Goal: Task Accomplishment & Management: Complete application form

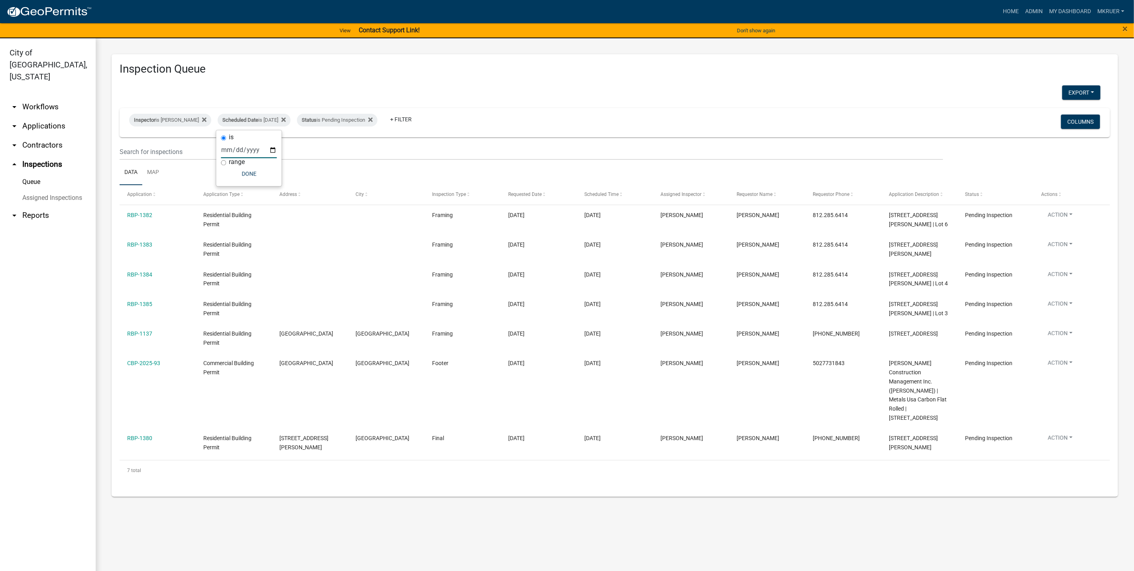
click at [47, 116] on link "arrow_drop_down Applications" at bounding box center [48, 125] width 96 height 19
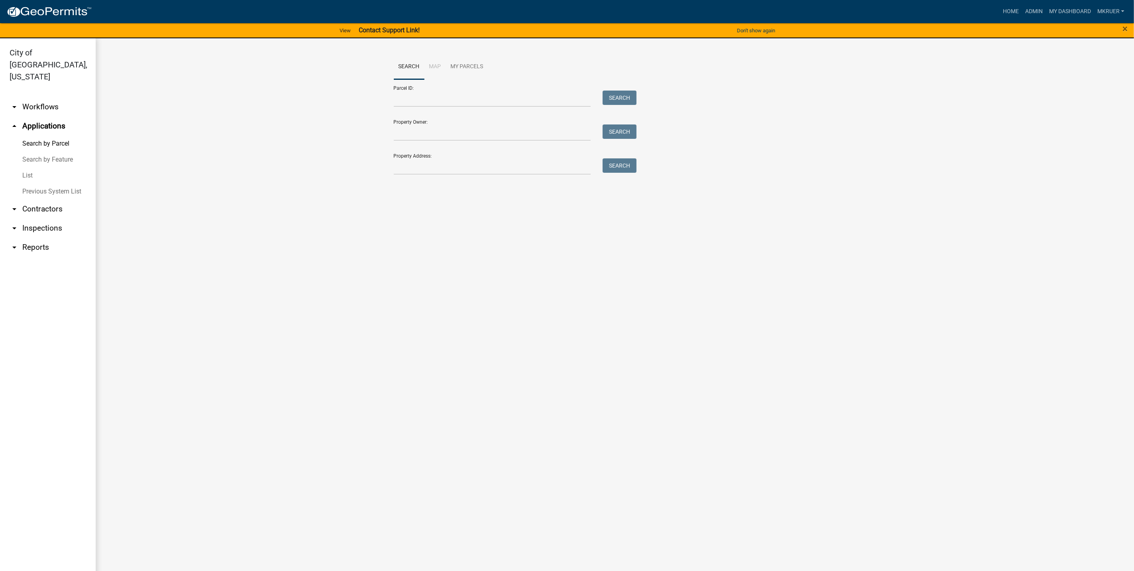
click at [31, 97] on link "arrow_drop_down Workflows" at bounding box center [48, 106] width 96 height 19
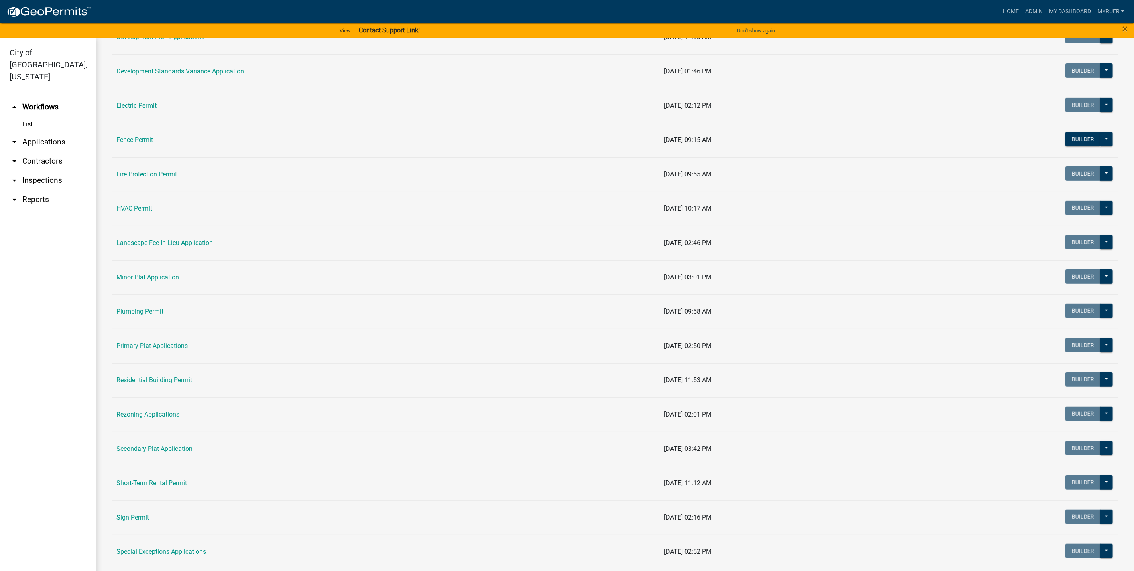
scroll to position [124, 0]
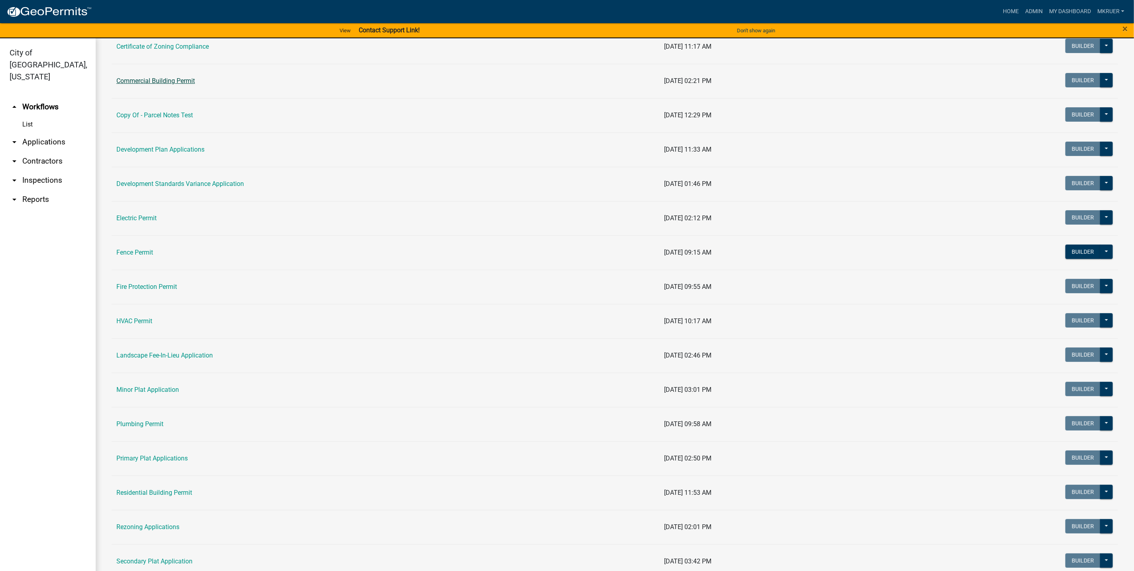
click at [154, 79] on link "Commercial Building Permit" at bounding box center [155, 81] width 79 height 8
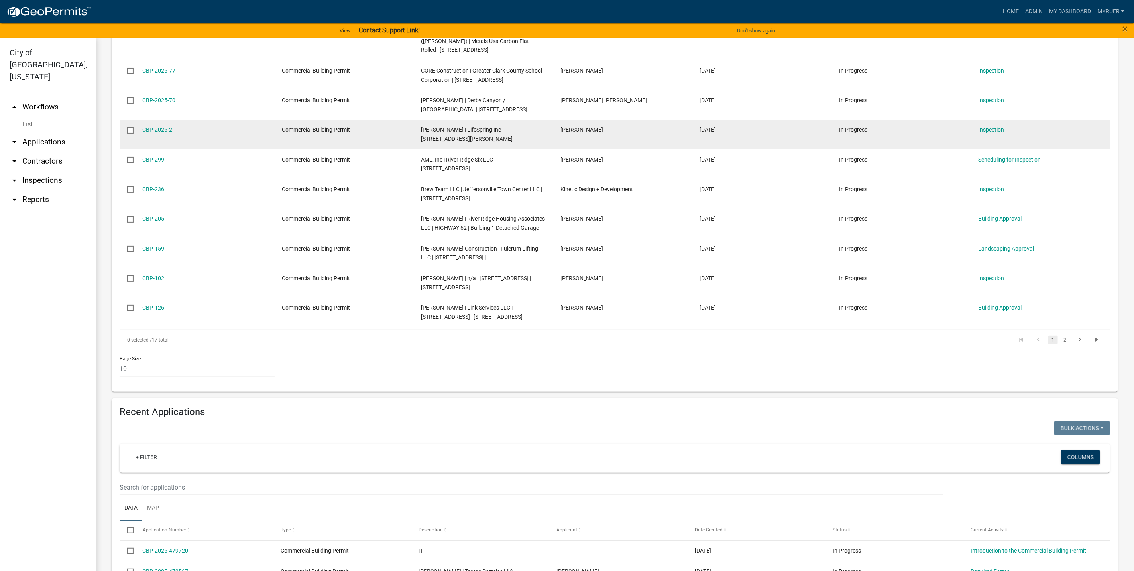
scroll to position [299, 0]
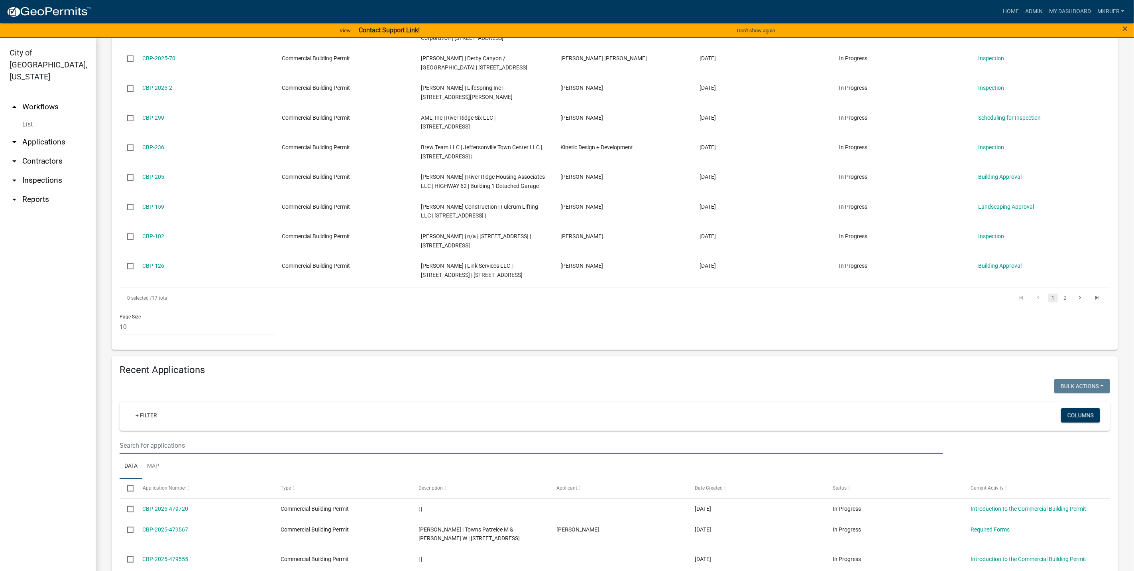
click at [166, 446] on input "text" at bounding box center [532, 445] width 824 height 16
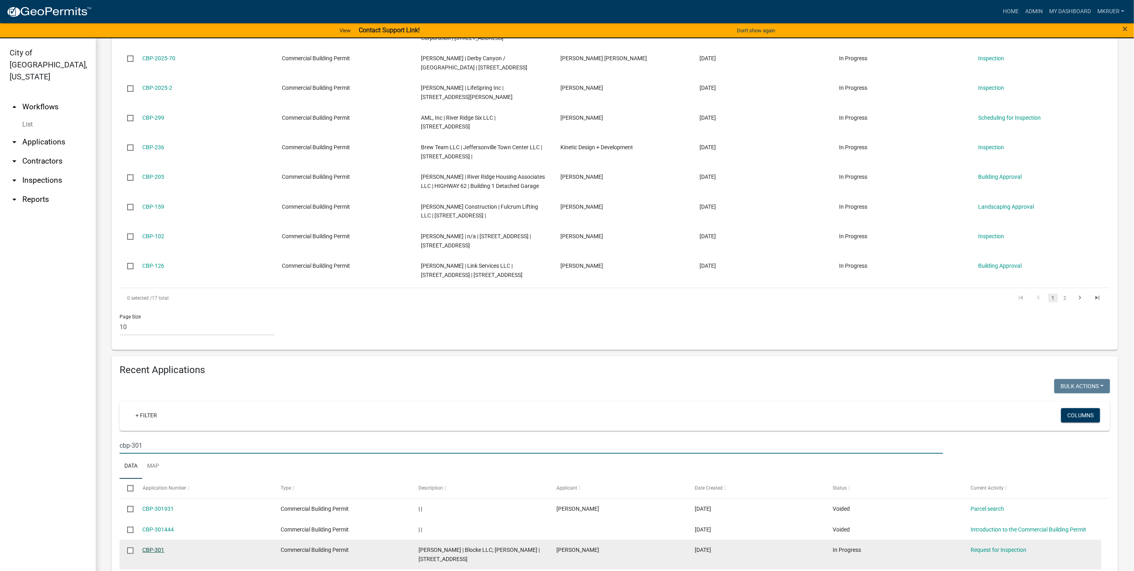
type input "cbp-301"
click at [147, 549] on link "CBP-301" at bounding box center [154, 549] width 22 height 6
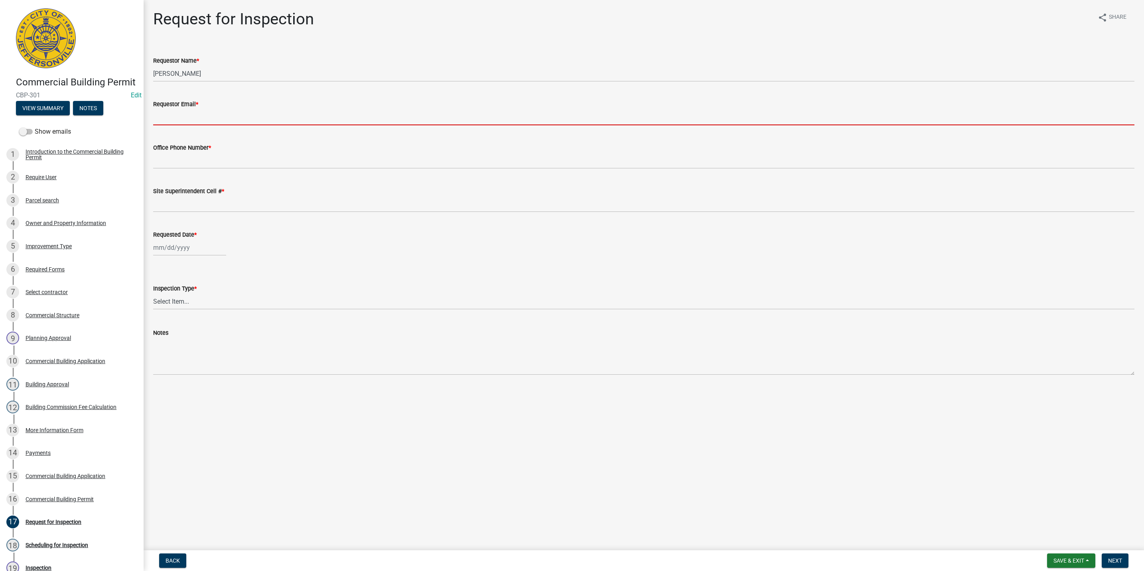
click at [205, 121] on input "Requestor Email *" at bounding box center [643, 117] width 981 height 16
type input "[EMAIL_ADDRESS][DOMAIN_NAME]"
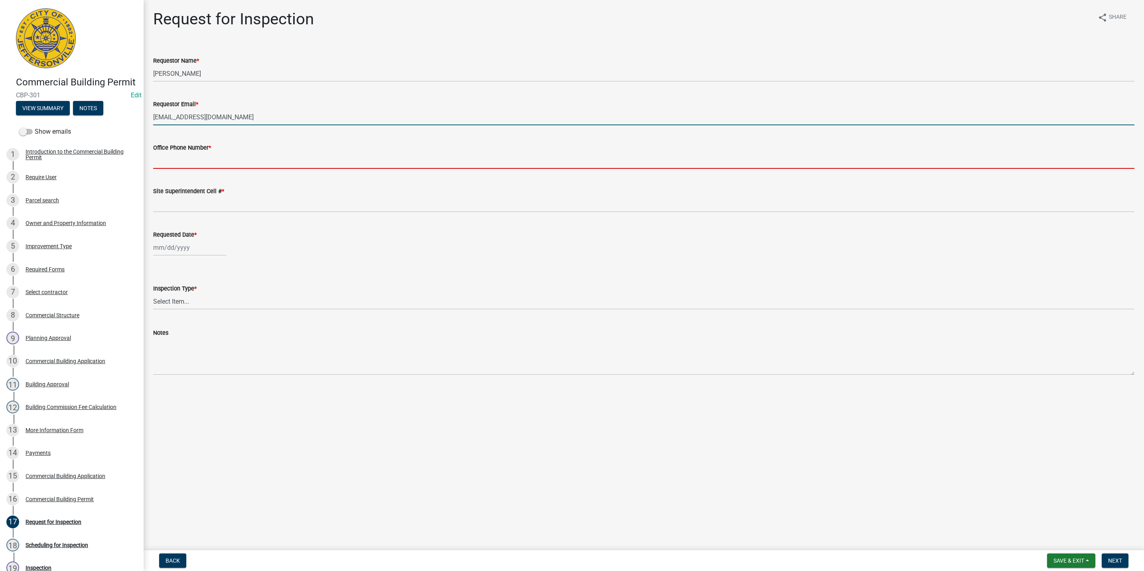
type input "5027731843"
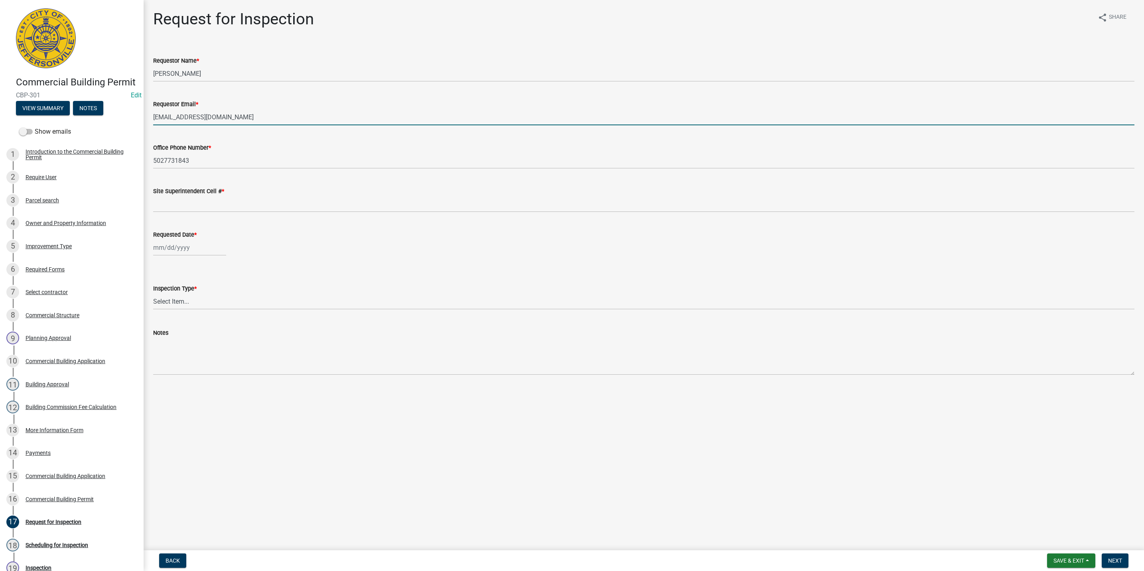
type input "5027731843"
type input "[DATE]"
select select "9"
select select "2025"
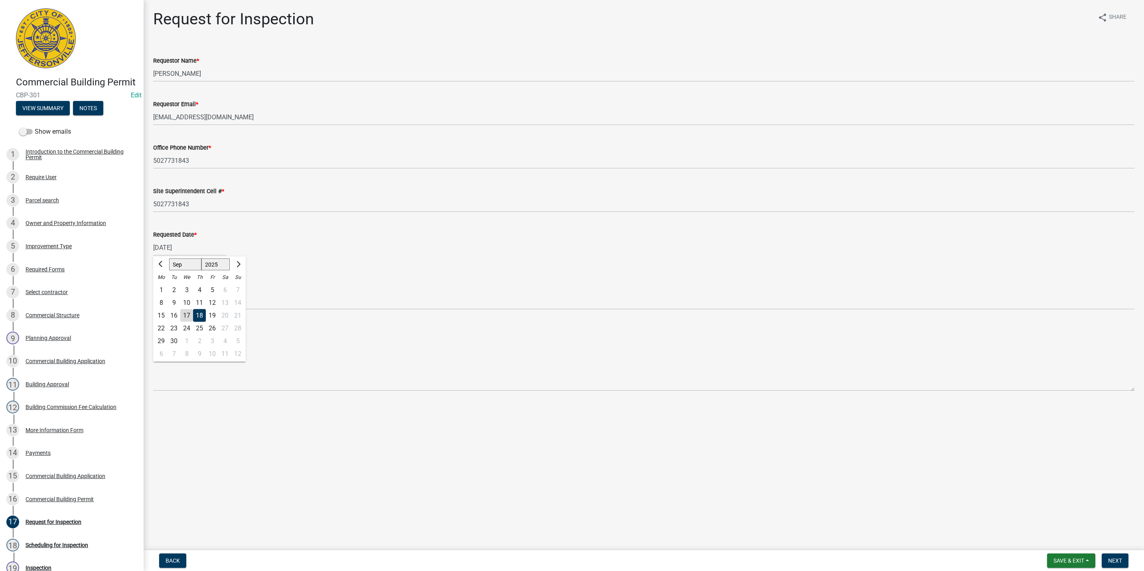
click at [200, 313] on div "18" at bounding box center [199, 315] width 13 height 13
click at [183, 298] on select "Select Item... Footer Foundation Framing Final Misc" at bounding box center [643, 301] width 981 height 16
click at [153, 293] on select "Select Item... Footer Foundation Framing Final Misc" at bounding box center [643, 301] width 981 height 16
select select "63bbc40c-1f45-4bda-8284-fb85545ffc9a"
click at [1114, 560] on span "Next" at bounding box center [1115, 560] width 14 height 6
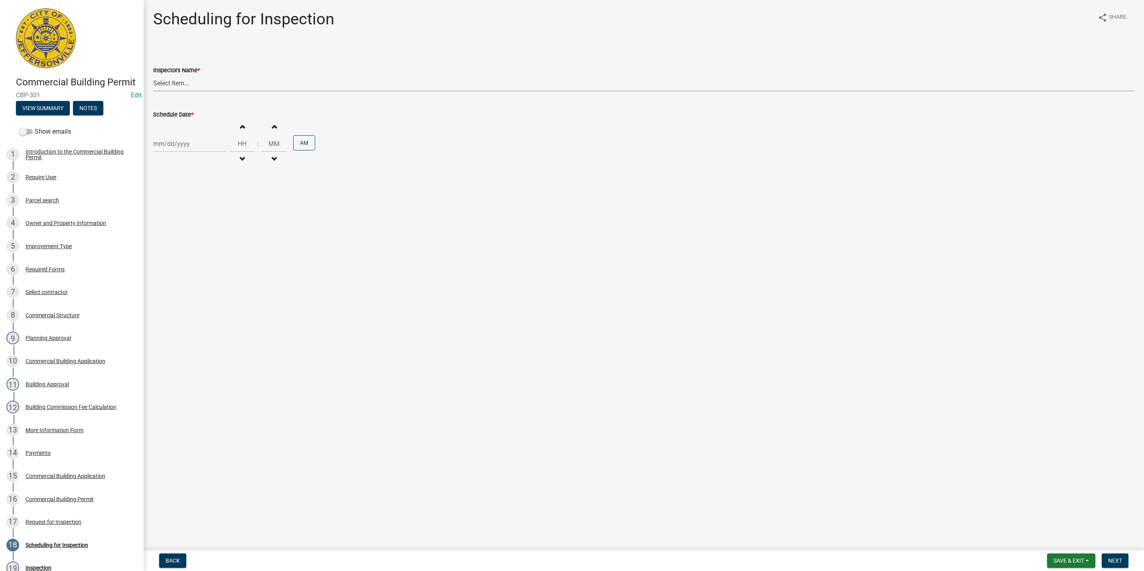
click at [190, 83] on select "Select Item... [PERSON_NAME] ([PERSON_NAME]) [PERSON_NAME] ([PERSON_NAME]) mkru…" at bounding box center [643, 83] width 981 height 16
select select "fdb3bcc6-ce93-4663-8a18-5c08884dd177"
click at [153, 75] on select "Select Item... [PERSON_NAME] ([PERSON_NAME]) [PERSON_NAME] ([PERSON_NAME]) mkru…" at bounding box center [643, 83] width 981 height 16
select select "9"
select select "2025"
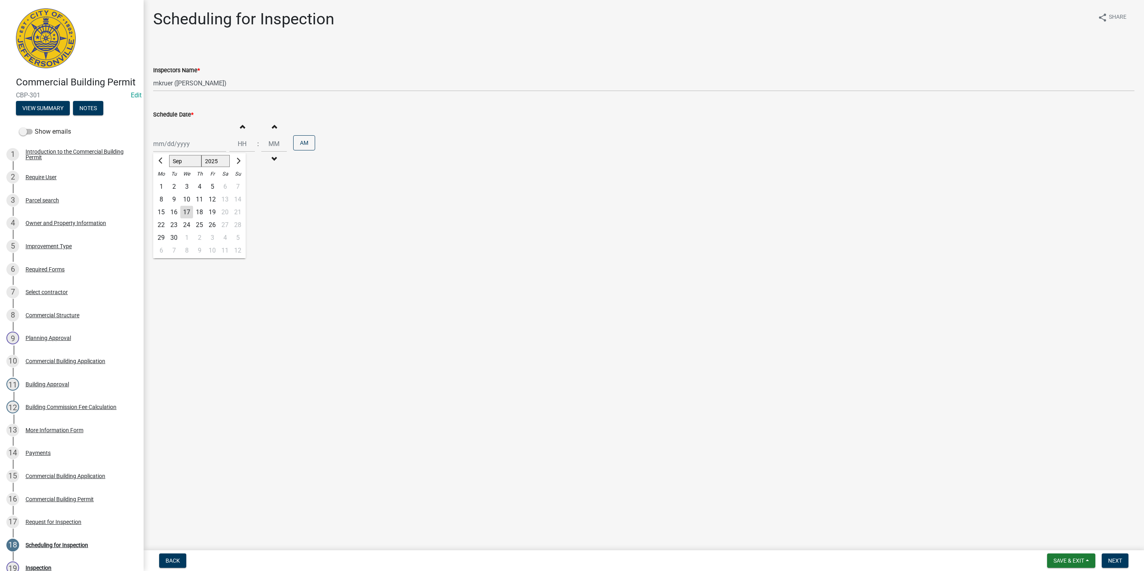
click at [171, 144] on input "Schedule Date *" at bounding box center [189, 144] width 73 height 16
click at [200, 209] on div "18" at bounding box center [199, 212] width 13 height 13
type input "[DATE]"
click at [240, 156] on span "button" at bounding box center [242, 159] width 4 height 6
type input "11"
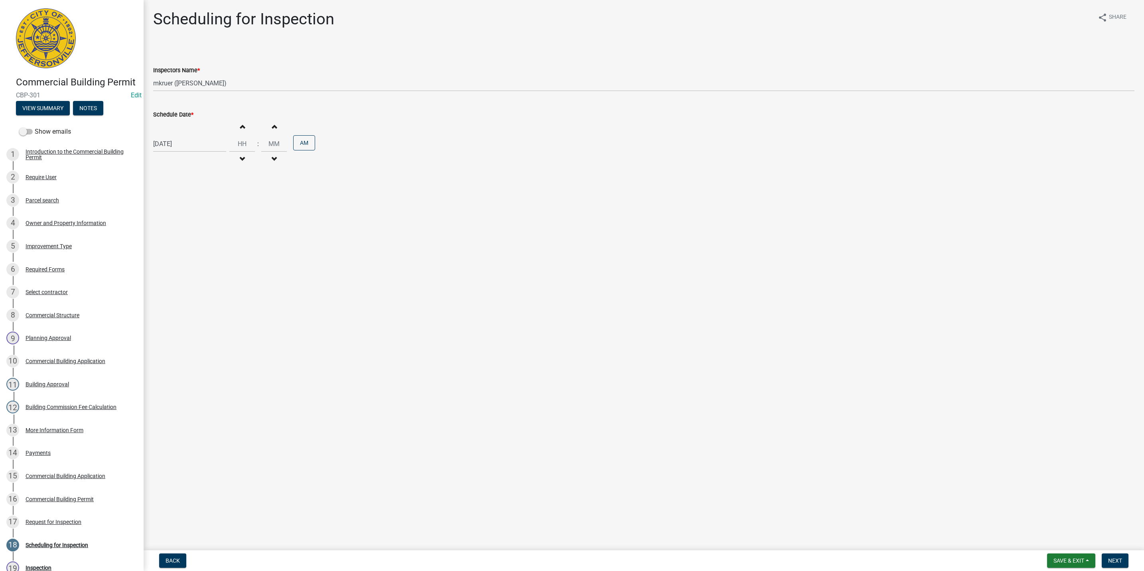
type input "00"
click at [240, 156] on span "button" at bounding box center [242, 159] width 4 height 6
type input "10"
click at [302, 139] on button "PM" at bounding box center [304, 142] width 22 height 15
click at [1120, 558] on span "Next" at bounding box center [1115, 560] width 14 height 6
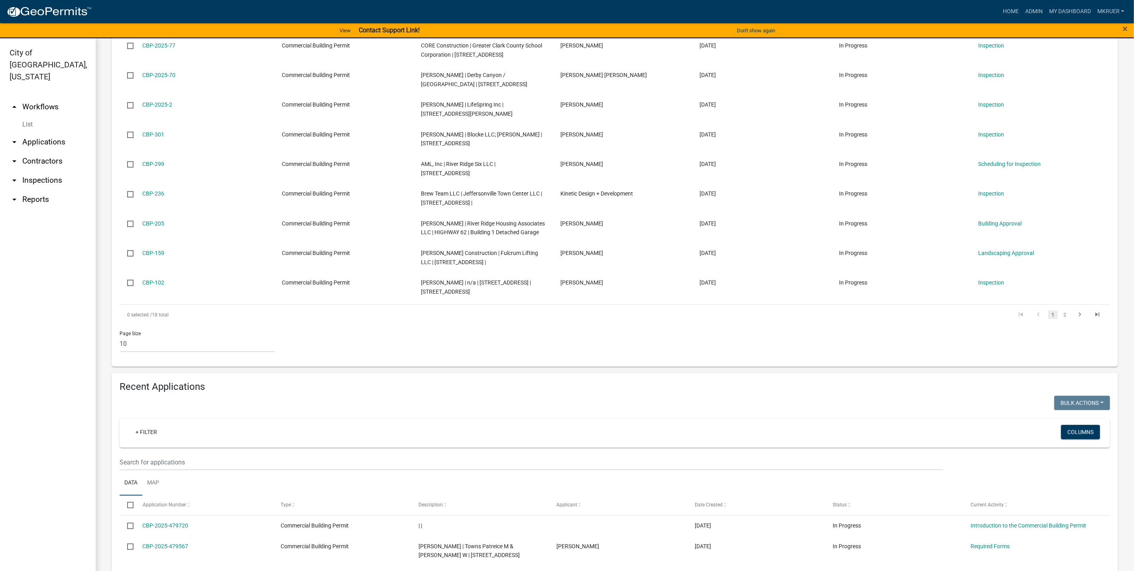
scroll to position [299, 0]
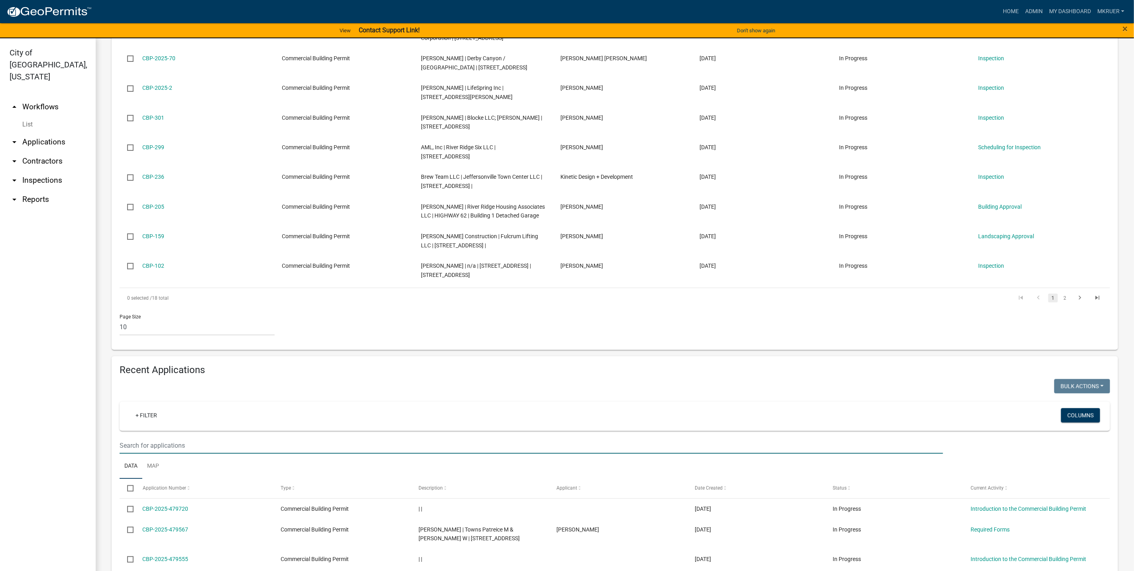
click at [176, 446] on input "text" at bounding box center [532, 445] width 824 height 16
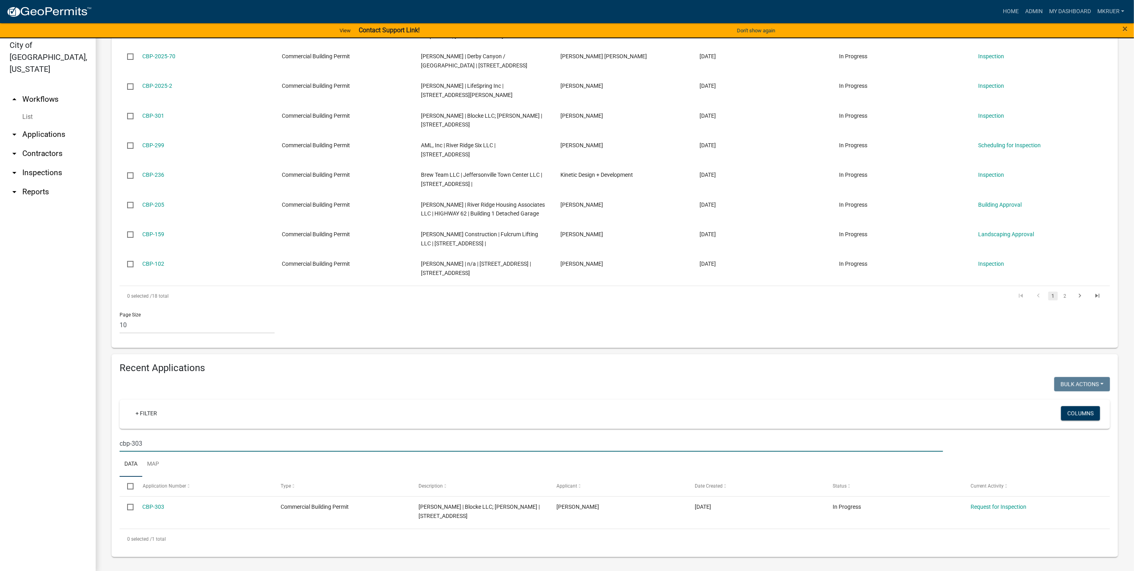
scroll to position [10, 0]
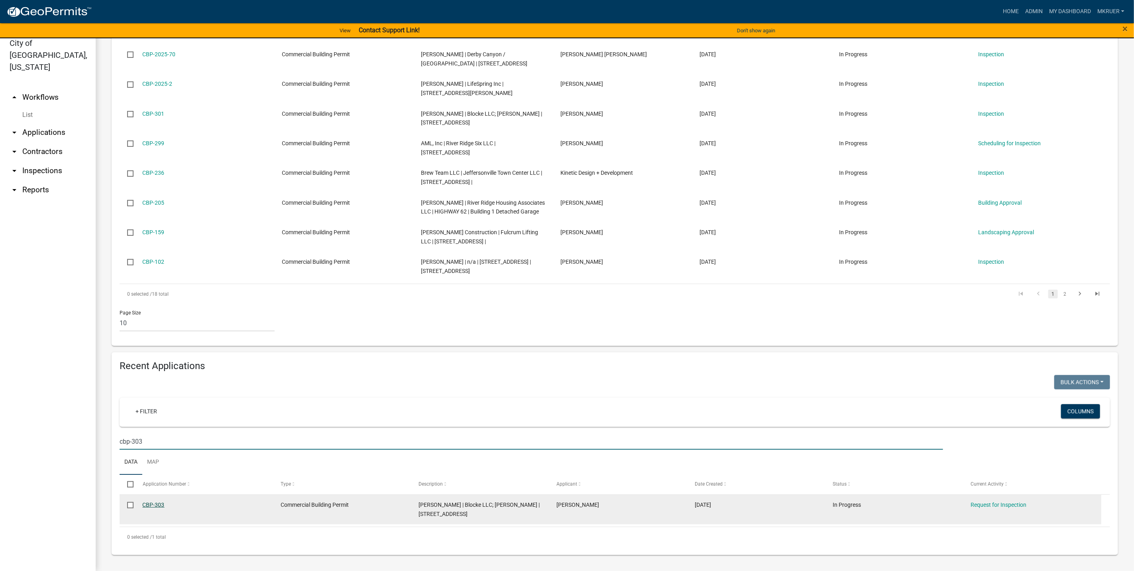
type input "cbp-303"
click at [150, 505] on link "CBP-303" at bounding box center [154, 504] width 22 height 6
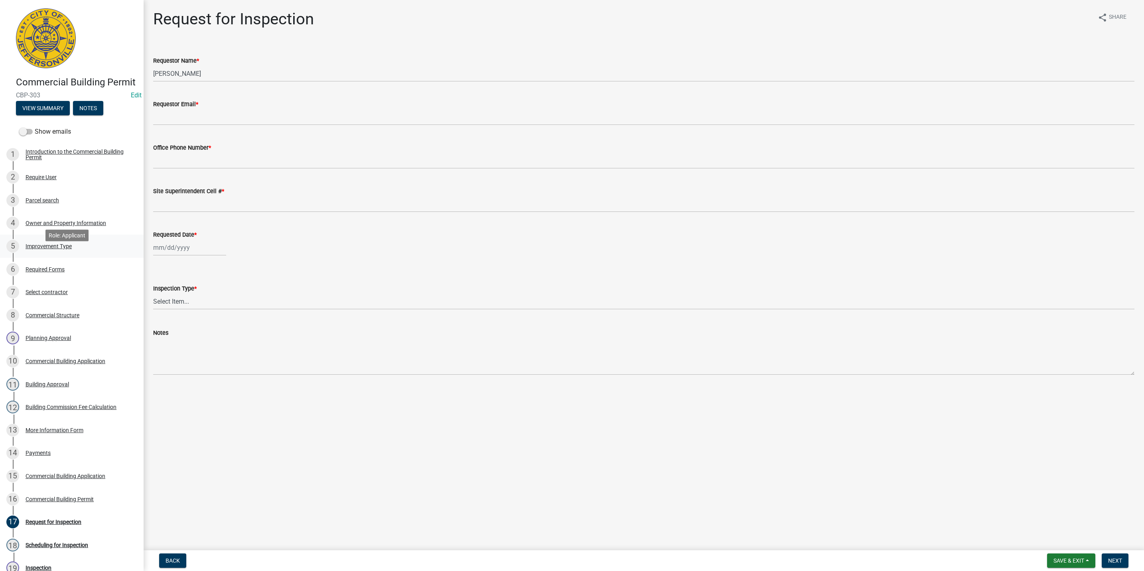
click at [50, 249] on div "Improvement Type" at bounding box center [49, 246] width 46 height 6
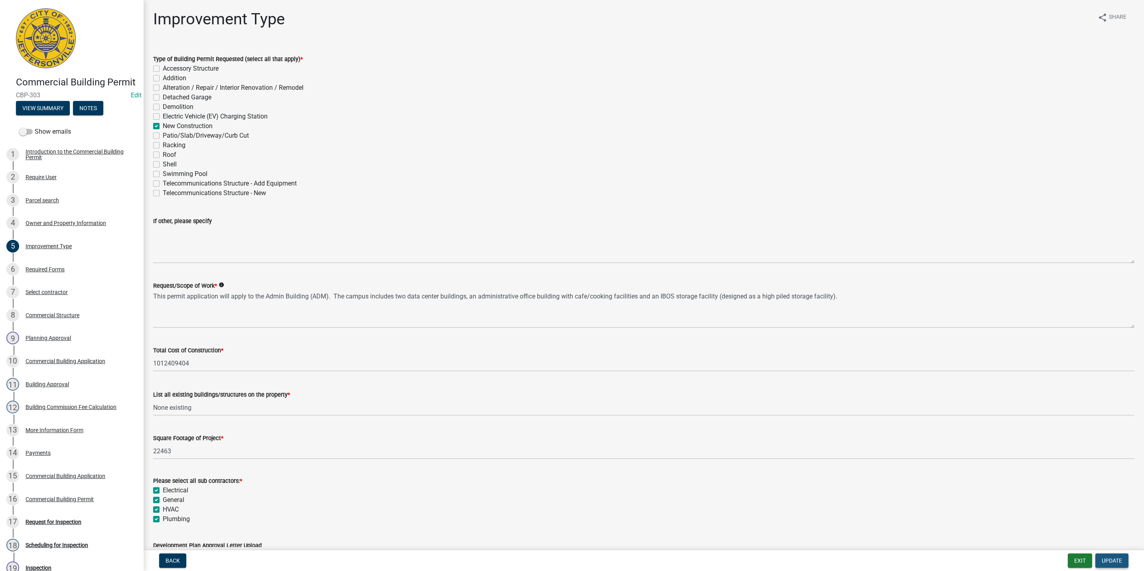
click at [1103, 561] on span "Update" at bounding box center [1111, 560] width 20 height 6
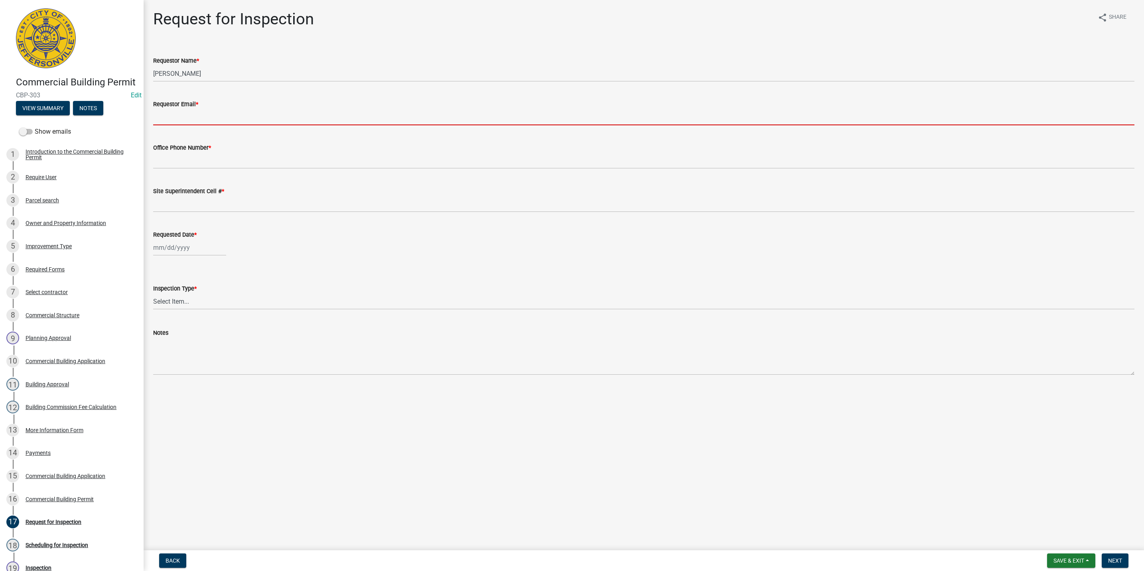
click at [192, 119] on input "Requestor Email *" at bounding box center [643, 117] width 981 height 16
type input "[EMAIL_ADDRESS][DOMAIN_NAME]"
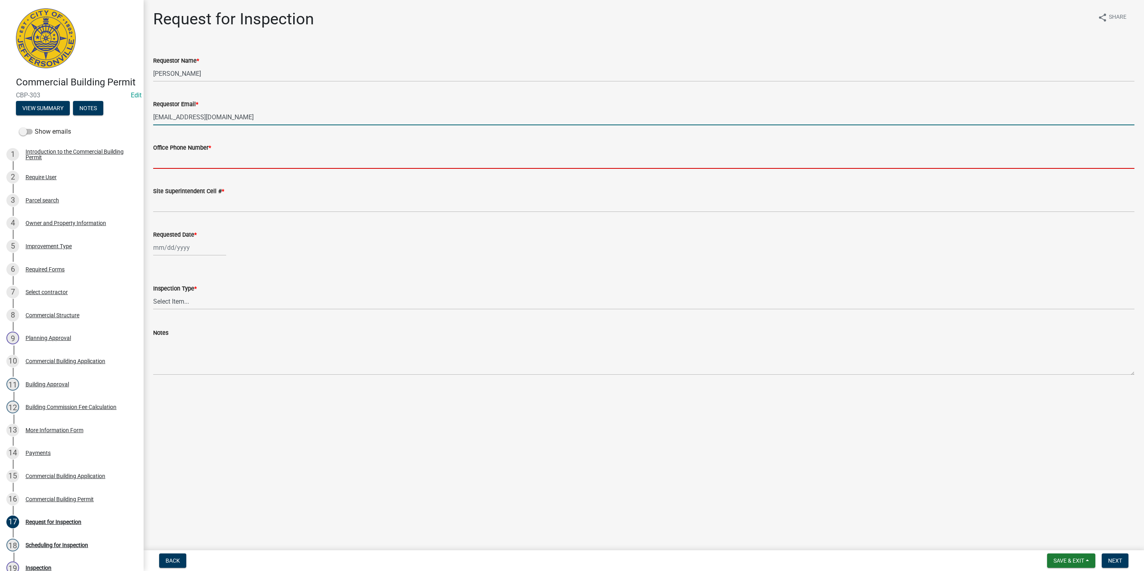
type input "5027731843"
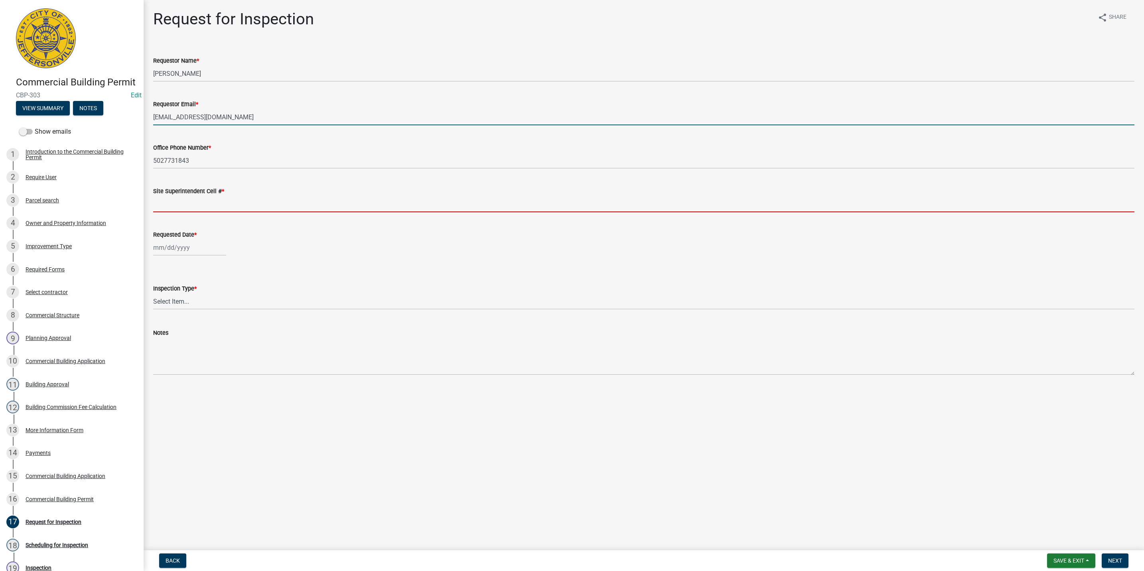
type input "5027731843"
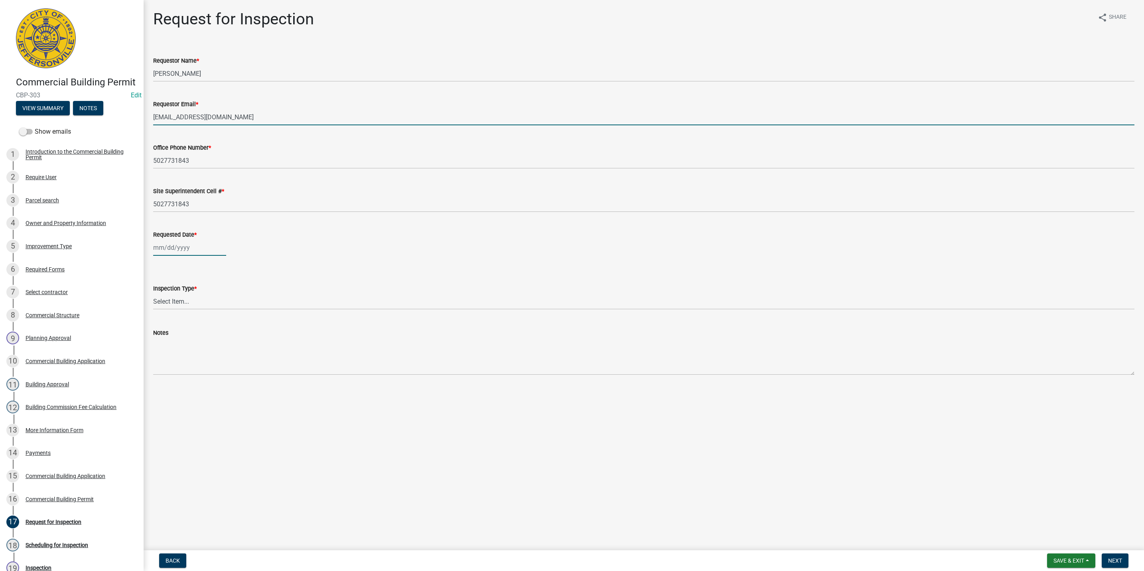
type input "[DATE]"
select select "9"
select select "2025"
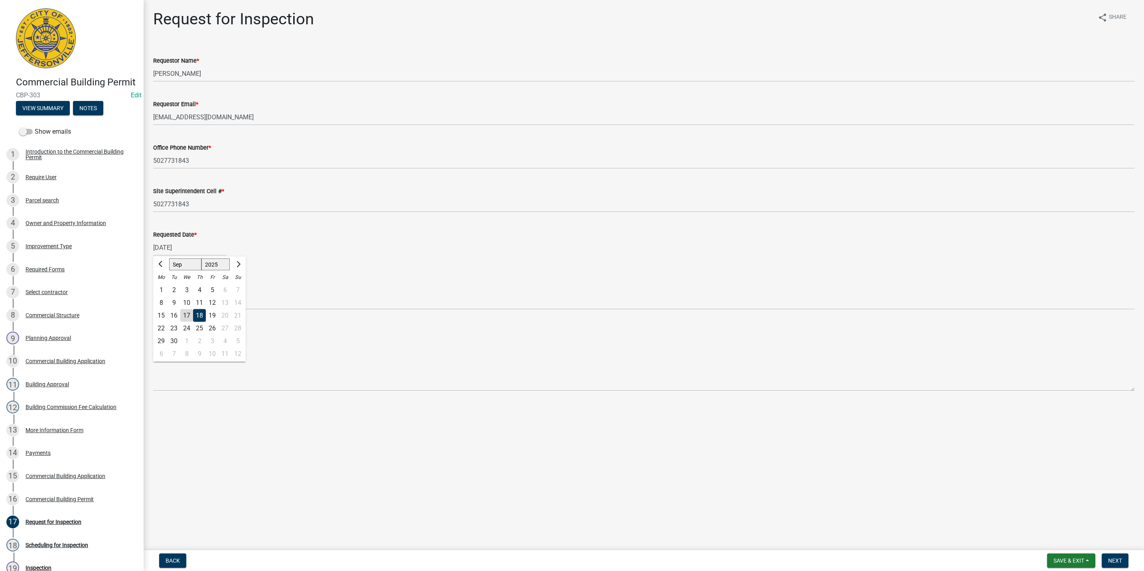
click at [199, 315] on div "18" at bounding box center [199, 315] width 13 height 13
click at [181, 301] on select "Select Item... Footer Foundation Framing Final Misc" at bounding box center [643, 301] width 981 height 16
click at [153, 293] on select "Select Item... Footer Foundation Framing Final Misc" at bounding box center [643, 301] width 981 height 16
select select "cf00f61e-4b77-4892-83dd-df63e4708b2f"
click at [1115, 562] on span "Next" at bounding box center [1115, 560] width 14 height 6
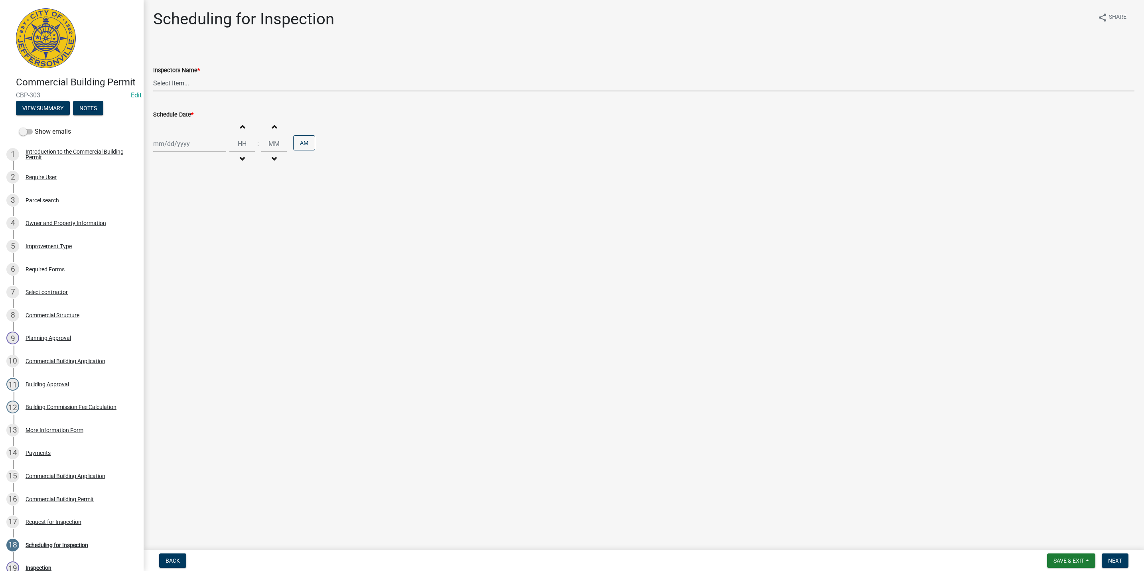
click at [193, 84] on select "Select Item... [PERSON_NAME] ([PERSON_NAME]) [PERSON_NAME] ([PERSON_NAME]) mkru…" at bounding box center [643, 83] width 981 height 16
select select "fdb3bcc6-ce93-4663-8a18-5c08884dd177"
click at [153, 75] on select "Select Item... [PERSON_NAME] ([PERSON_NAME]) [PERSON_NAME] ([PERSON_NAME]) mkru…" at bounding box center [643, 83] width 981 height 16
select select "9"
select select "2025"
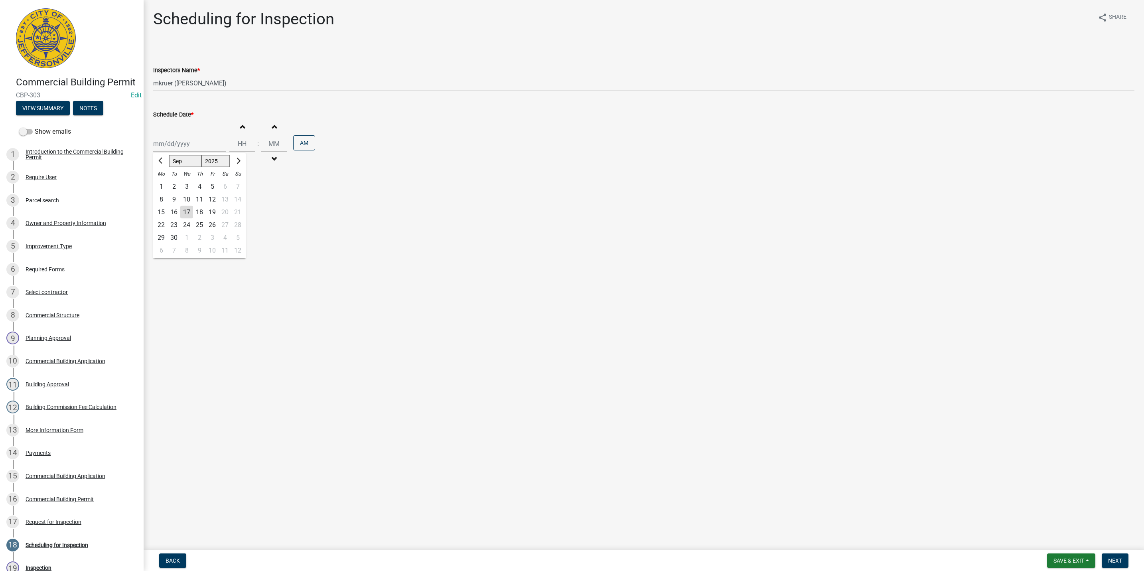
click at [175, 144] on div "[PERSON_NAME] Feb Mar Apr [PERSON_NAME][DATE] Oct Nov [DATE] 1526 1527 1528 152…" at bounding box center [189, 144] width 73 height 16
click at [203, 213] on div "18" at bounding box center [199, 212] width 13 height 13
type input "[DATE]"
click at [240, 159] on button "Decrement hours" at bounding box center [242, 159] width 17 height 14
type input "11"
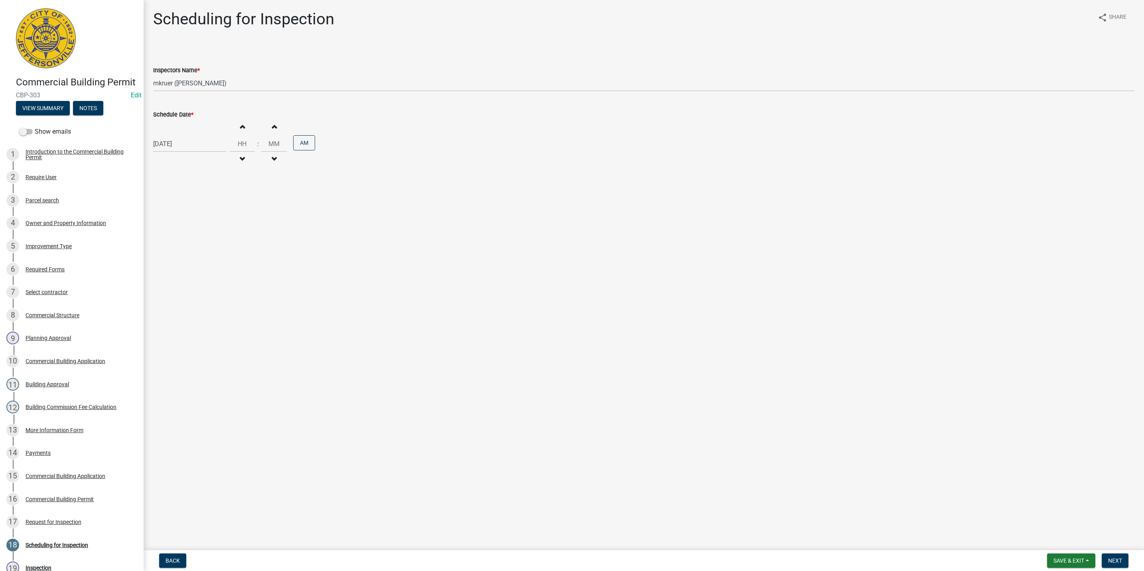
type input "00"
click at [240, 159] on button "Decrement hours" at bounding box center [242, 159] width 17 height 14
type input "10"
click at [302, 145] on button "PM" at bounding box center [304, 142] width 22 height 15
click at [1111, 560] on span "Next" at bounding box center [1115, 560] width 14 height 6
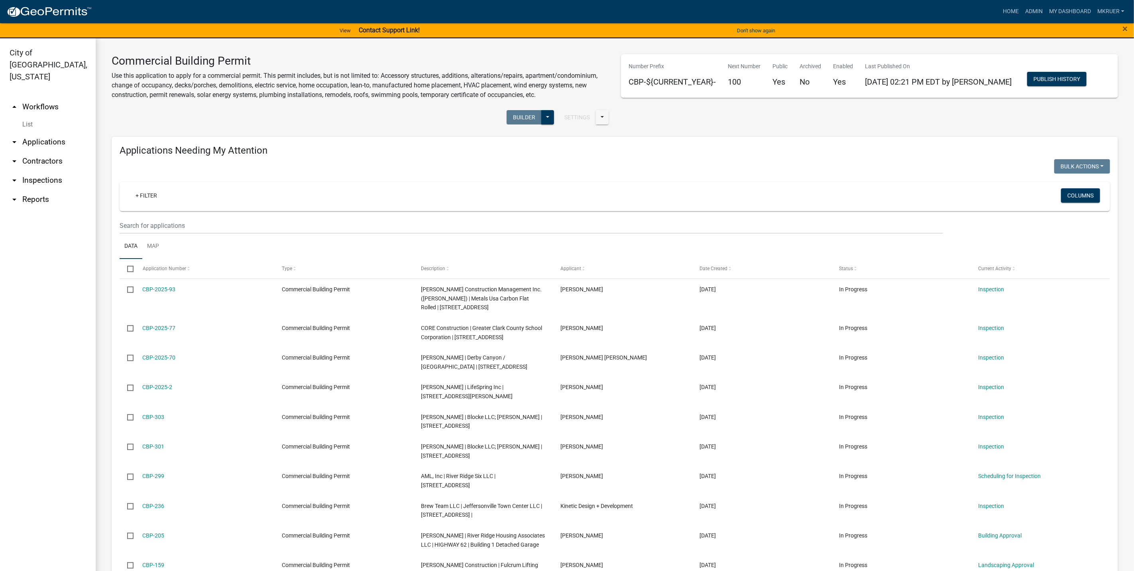
click at [39, 171] on link "arrow_drop_down Inspections" at bounding box center [48, 180] width 96 height 19
